Goal: Task Accomplishment & Management: Use online tool/utility

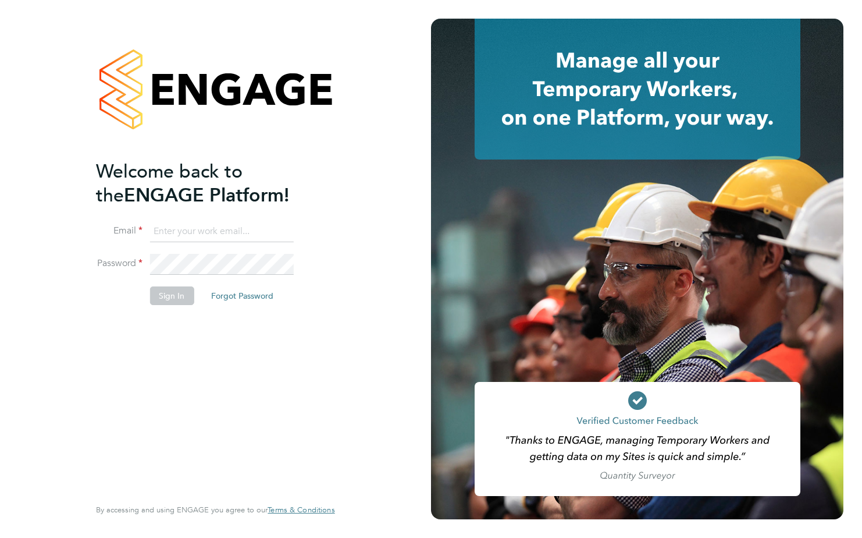
type input "kerry.smith6@justice.gov.uk"
click at [164, 298] on button "Sign In" at bounding box center [172, 295] width 44 height 19
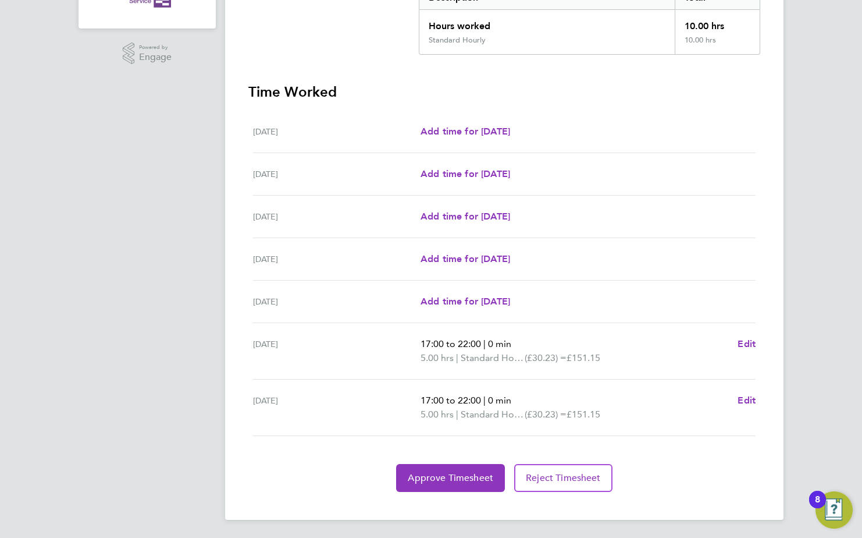
scroll to position [261, 0]
click at [460, 480] on span "Approve Timesheet" at bounding box center [451, 477] width 86 height 12
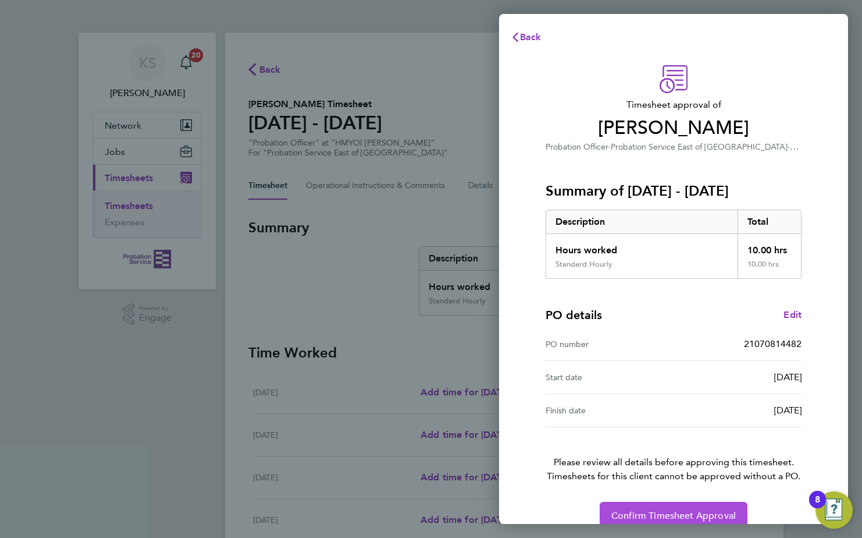
click at [677, 511] on span "Confirm Timesheet Approval" at bounding box center [674, 516] width 125 height 12
